Goal: Task Accomplishment & Management: Manage account settings

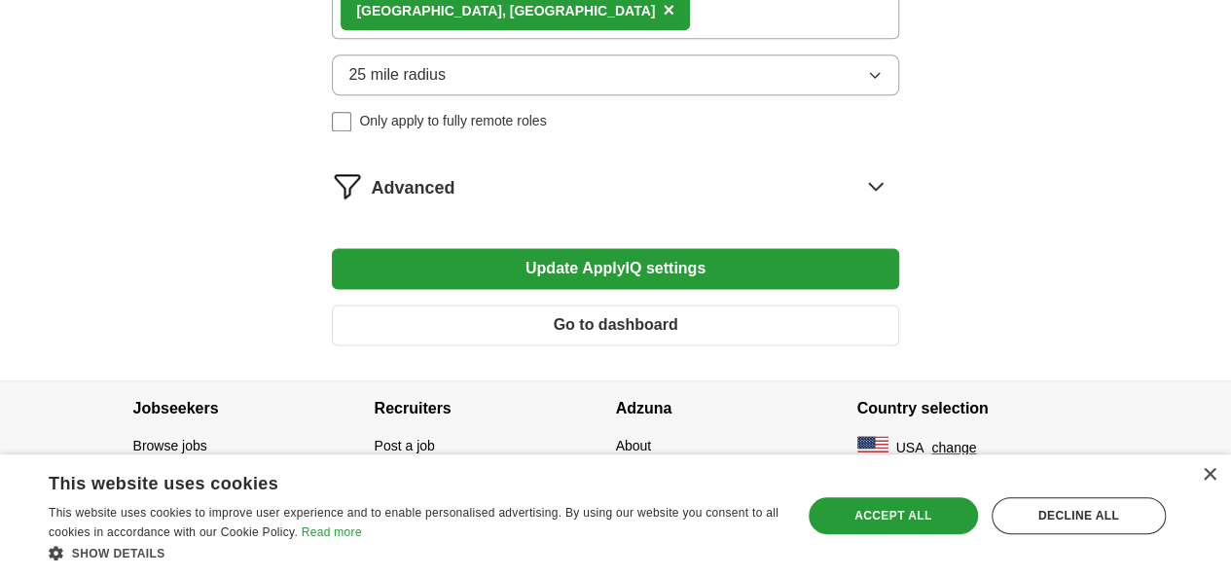
scroll to position [1192, 0]
drag, startPoint x: 1226, startPoint y: 414, endPoint x: 1217, endPoint y: 389, distance: 26.2
click at [1114, 390] on div "Jobseekers Browse jobs Blog ValueMyResume ApplyIQ AI Tools Recruiters Post a job" at bounding box center [616, 460] width 997 height 157
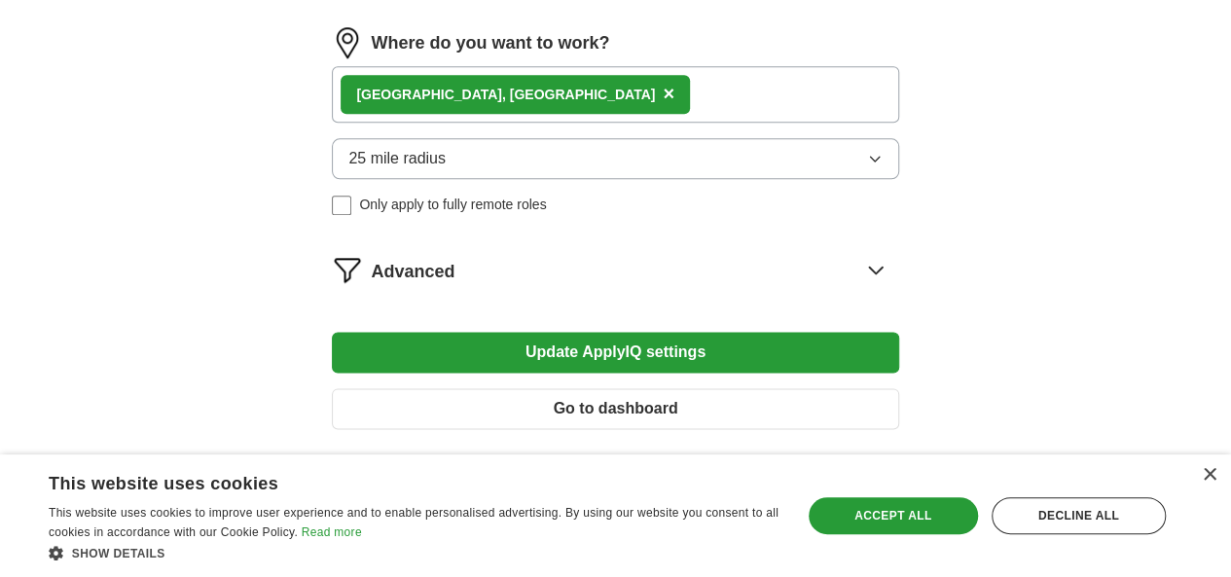
scroll to position [1076, 0]
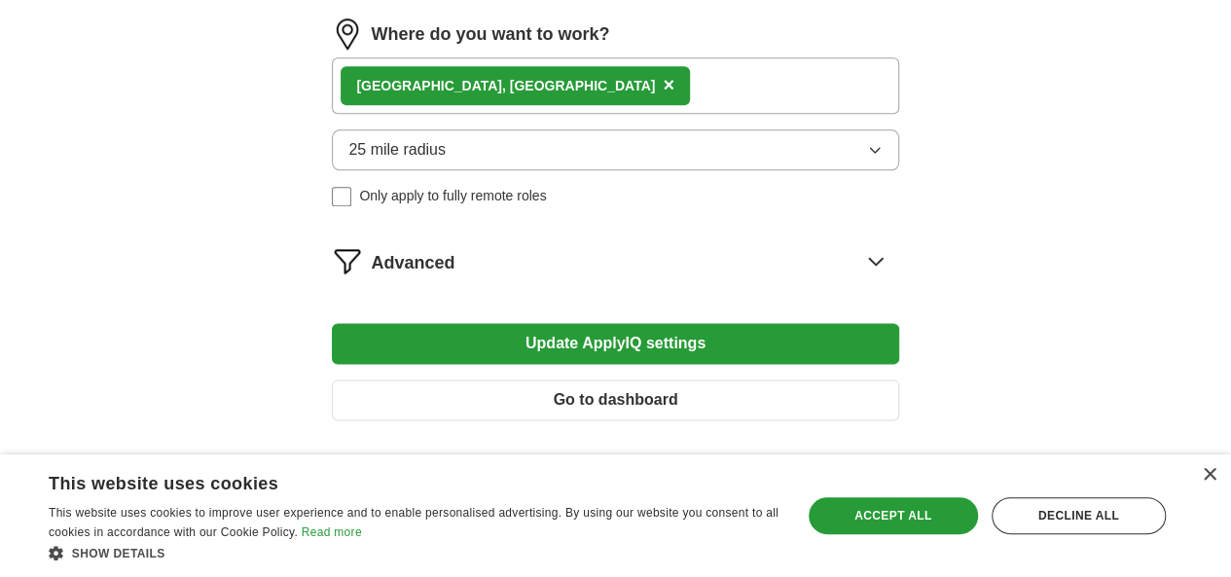
click at [682, 364] on button "Update ApplyIQ settings" at bounding box center [615, 343] width 566 height 41
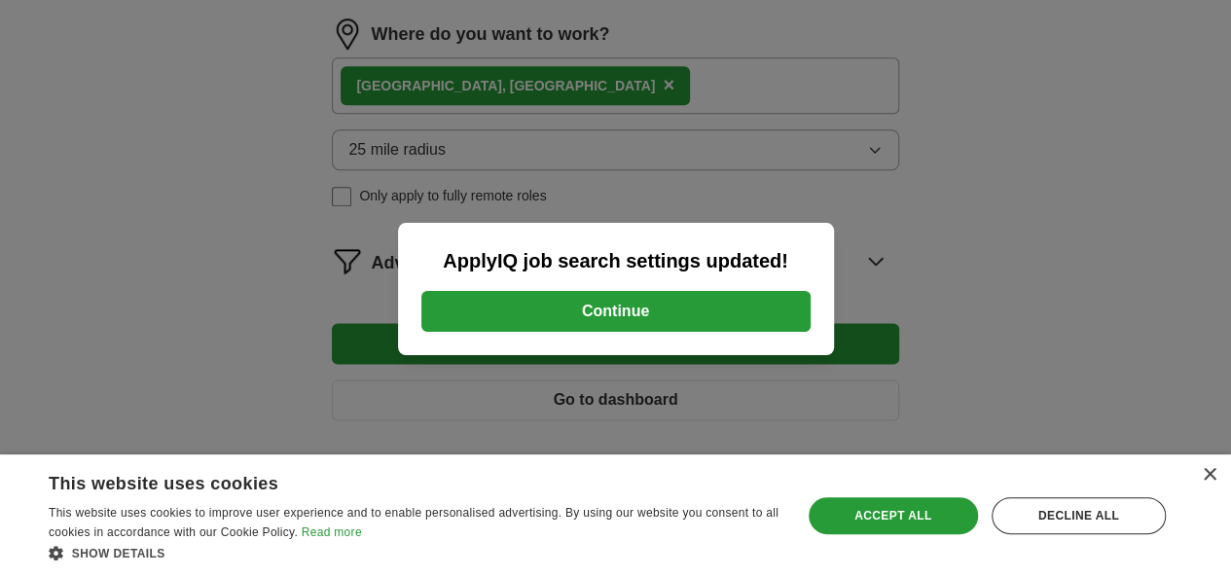
click at [662, 303] on button "Continue" at bounding box center [615, 311] width 389 height 41
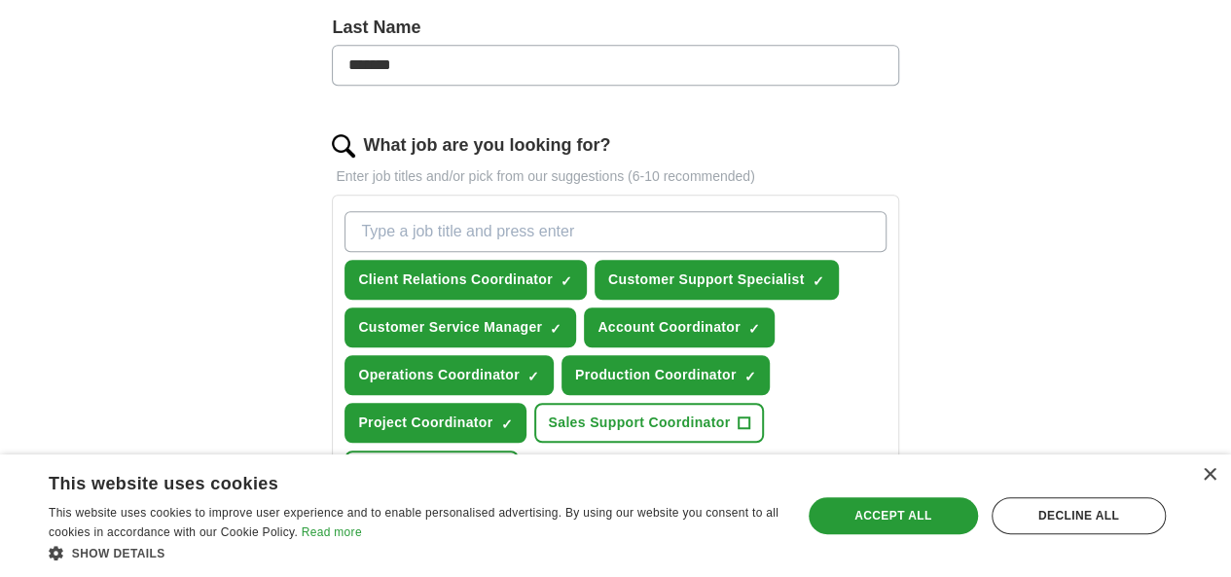
scroll to position [520, 0]
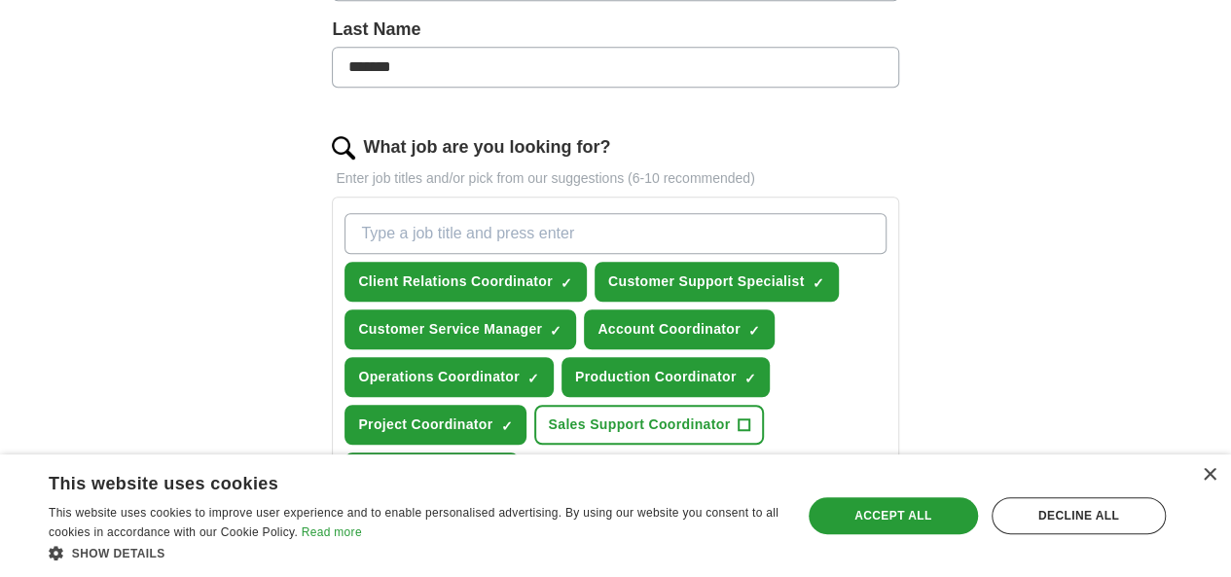
click at [469, 229] on input "What job are you looking for?" at bounding box center [615, 233] width 541 height 41
click at [471, 230] on input "What job are you looking for?" at bounding box center [615, 233] width 541 height 41
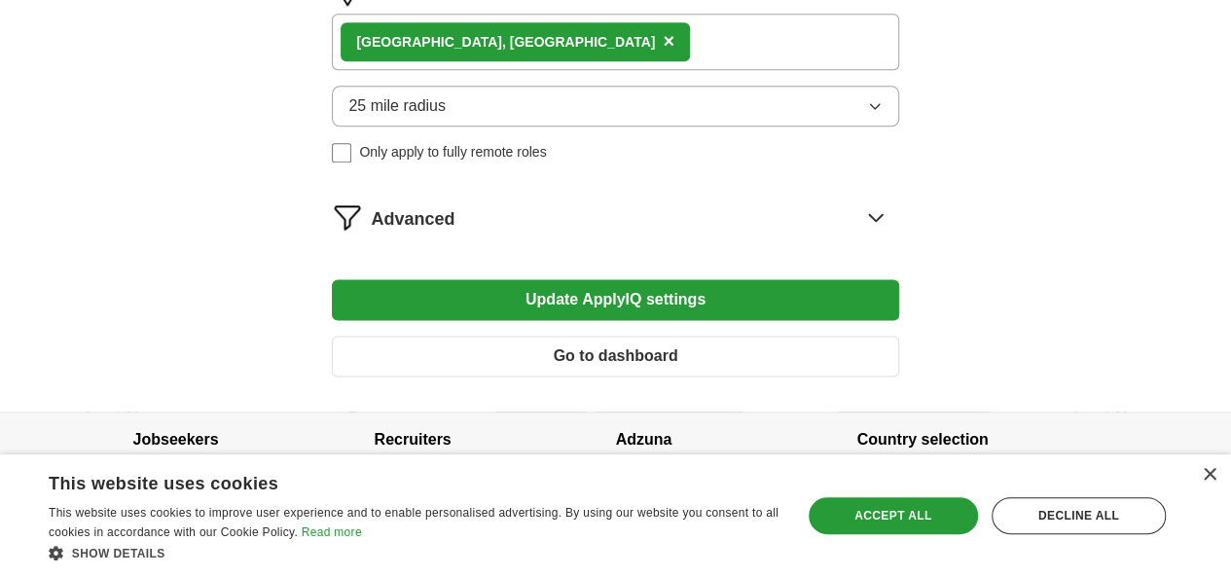
scroll to position [1137, 0]
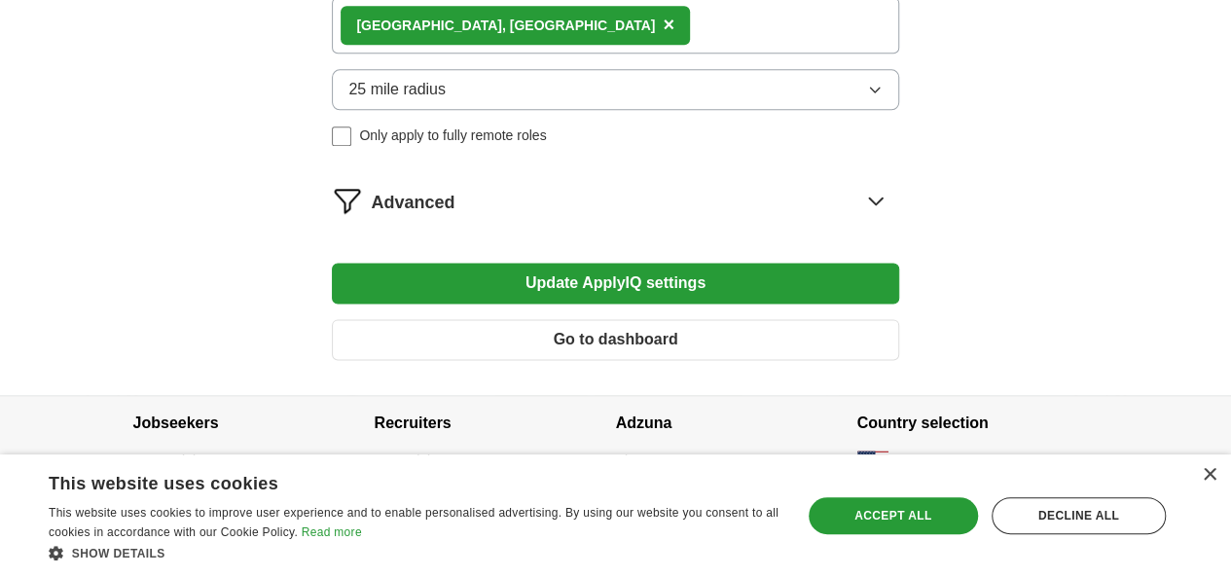
click at [860, 216] on icon at bounding box center [875, 200] width 31 height 31
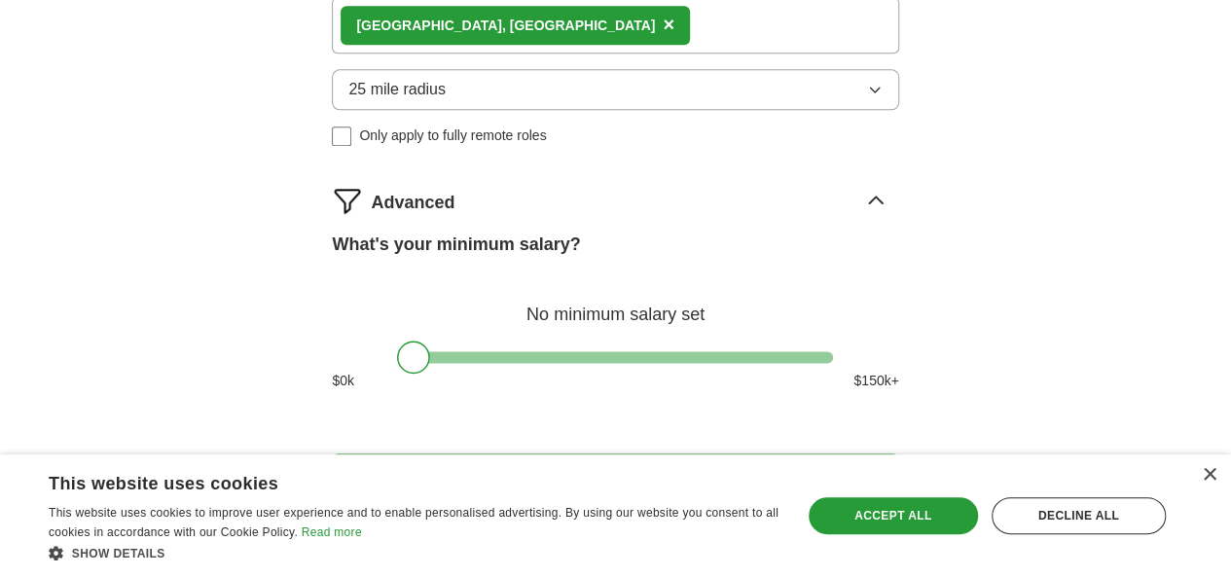
click at [608, 363] on div at bounding box center [615, 357] width 436 height 12
click at [546, 363] on div at bounding box center [615, 357] width 436 height 12
drag, startPoint x: 547, startPoint y: 398, endPoint x: 508, endPoint y: 404, distance: 39.4
click at [508, 374] on div at bounding box center [507, 357] width 33 height 33
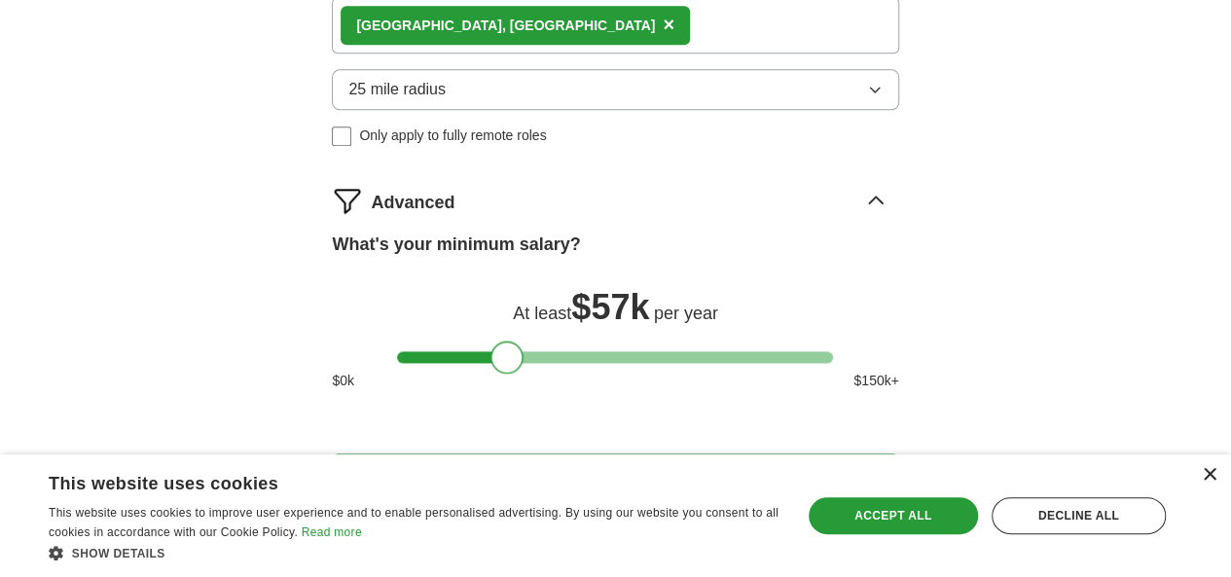
click at [1207, 478] on div "×" at bounding box center [1209, 475] width 15 height 15
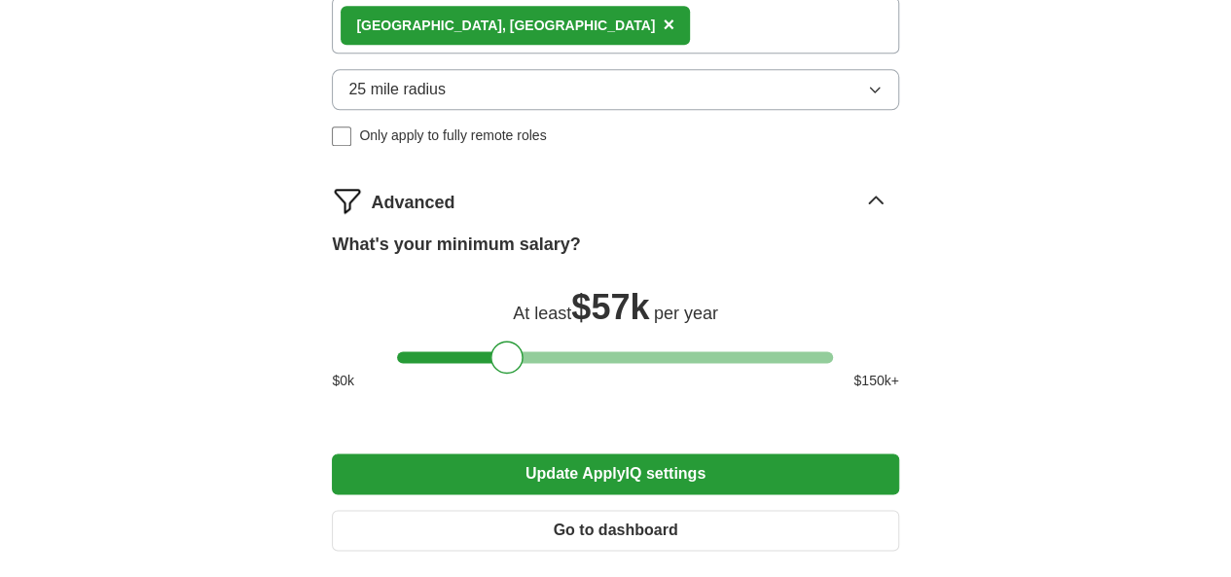
click at [734, 494] on button "Update ApplyIQ settings" at bounding box center [615, 474] width 566 height 41
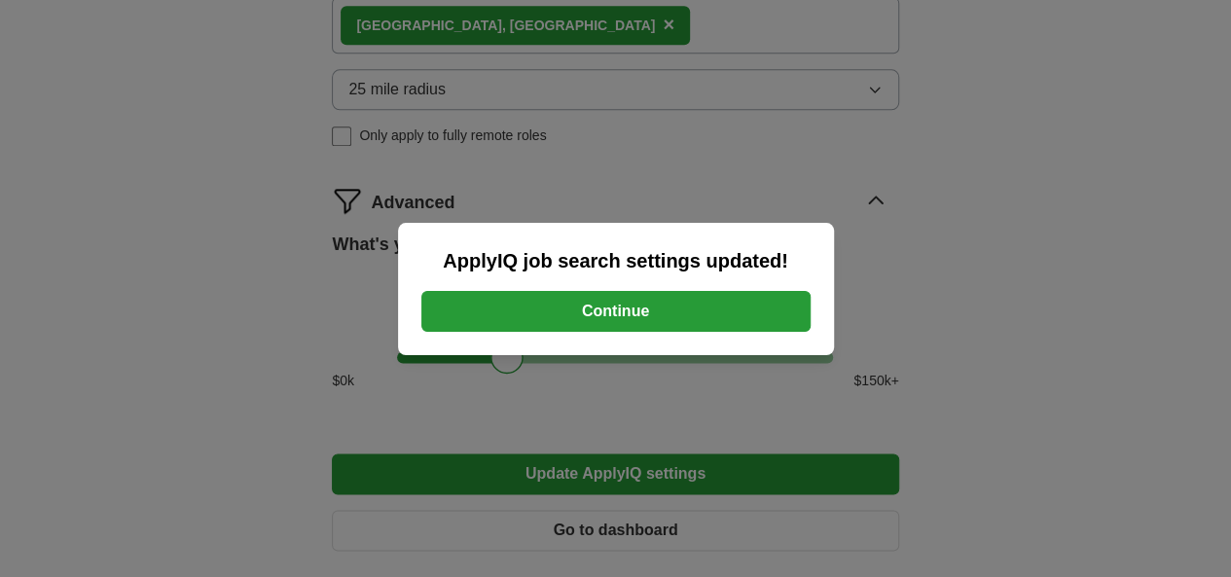
click at [665, 440] on div "ApplyIQ job search settings updated! Continue" at bounding box center [615, 288] width 1231 height 577
drag, startPoint x: 665, startPoint y: 440, endPoint x: 502, endPoint y: 404, distance: 166.5
click at [502, 404] on div "ApplyIQ job search settings updated! Continue" at bounding box center [615, 288] width 1231 height 577
click at [527, 382] on div "ApplyIQ job search settings updated! Continue" at bounding box center [615, 288] width 1231 height 577
click at [576, 318] on button "Continue" at bounding box center [615, 311] width 389 height 41
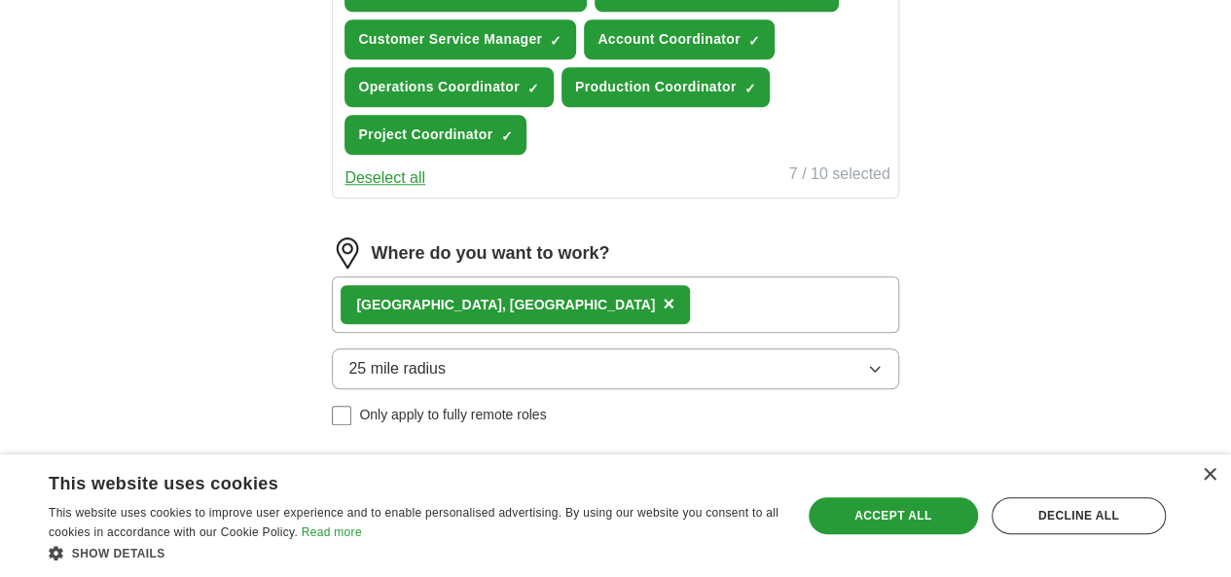
scroll to position [839, 0]
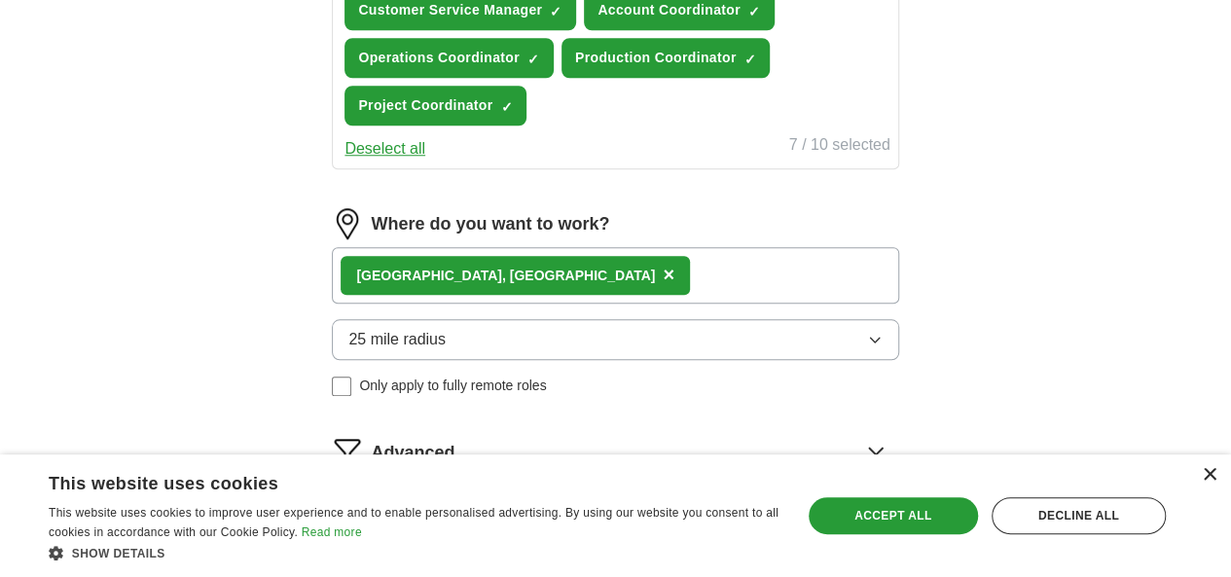
click at [1210, 479] on div "×" at bounding box center [1209, 475] width 15 height 15
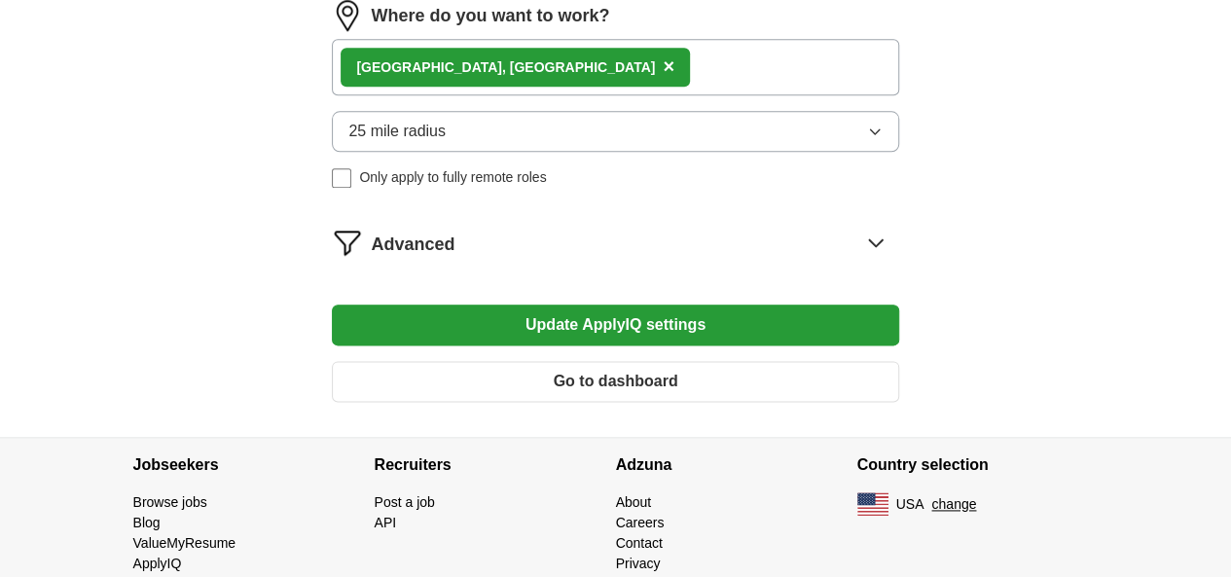
scroll to position [1059, 0]
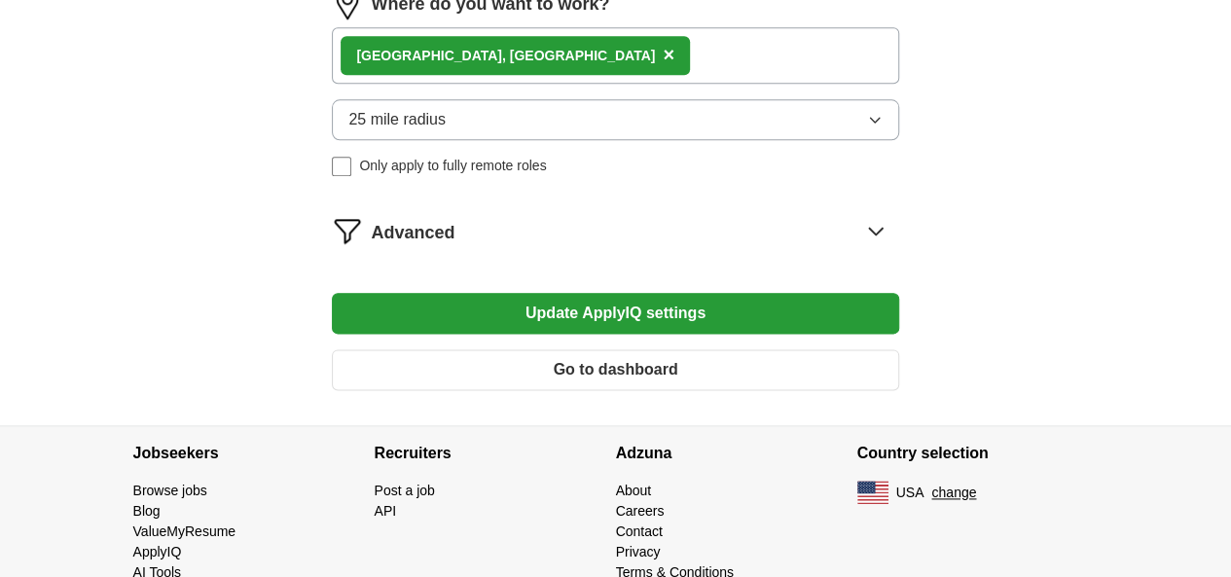
click at [860, 246] on icon at bounding box center [875, 230] width 31 height 31
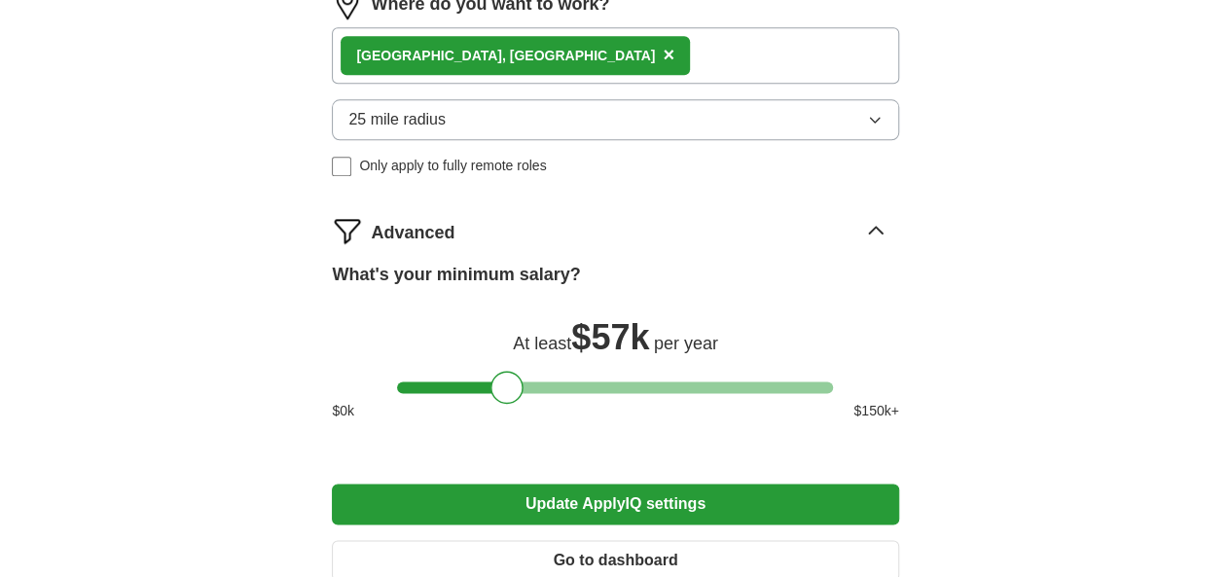
click at [498, 404] on div at bounding box center [507, 387] width 33 height 33
drag, startPoint x: 498, startPoint y: 429, endPoint x: 477, endPoint y: 427, distance: 21.5
click at [477, 404] on div at bounding box center [487, 387] width 33 height 33
click at [606, 525] on button "Update ApplyIQ settings" at bounding box center [615, 504] width 566 height 41
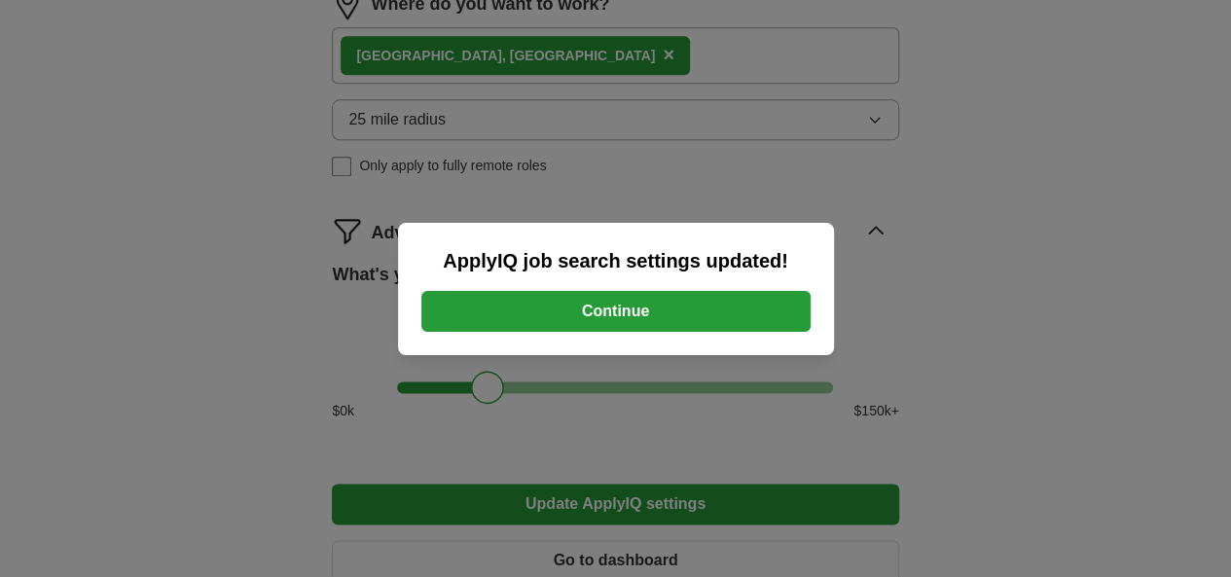
drag, startPoint x: 606, startPoint y: 546, endPoint x: 636, endPoint y: 309, distance: 238.4
click at [636, 309] on div "ApplyIQ job search settings updated! Continue" at bounding box center [615, 288] width 1231 height 577
click at [636, 309] on button "Continue" at bounding box center [615, 311] width 389 height 41
